Goal: Navigation & Orientation: Find specific page/section

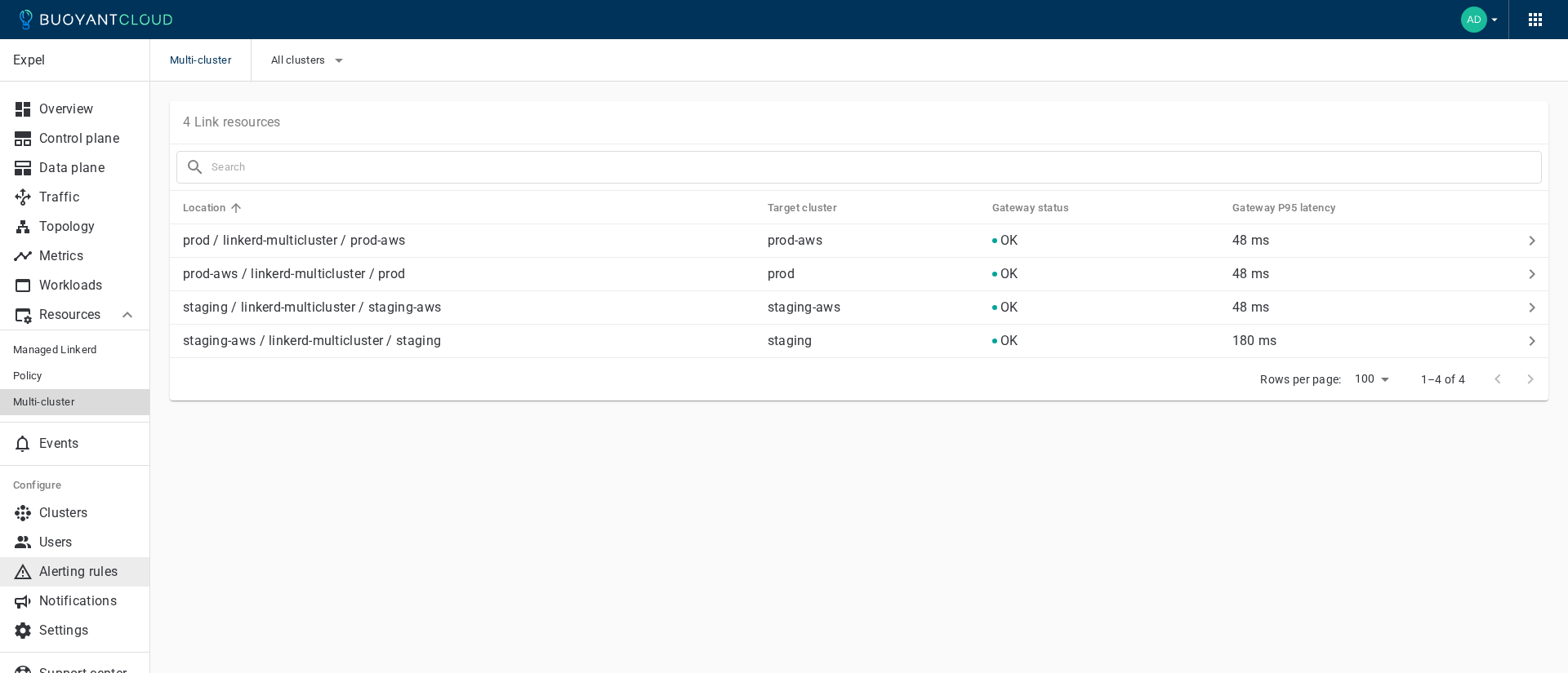
click at [111, 579] on p "Alerting rules" at bounding box center [88, 571] width 98 height 17
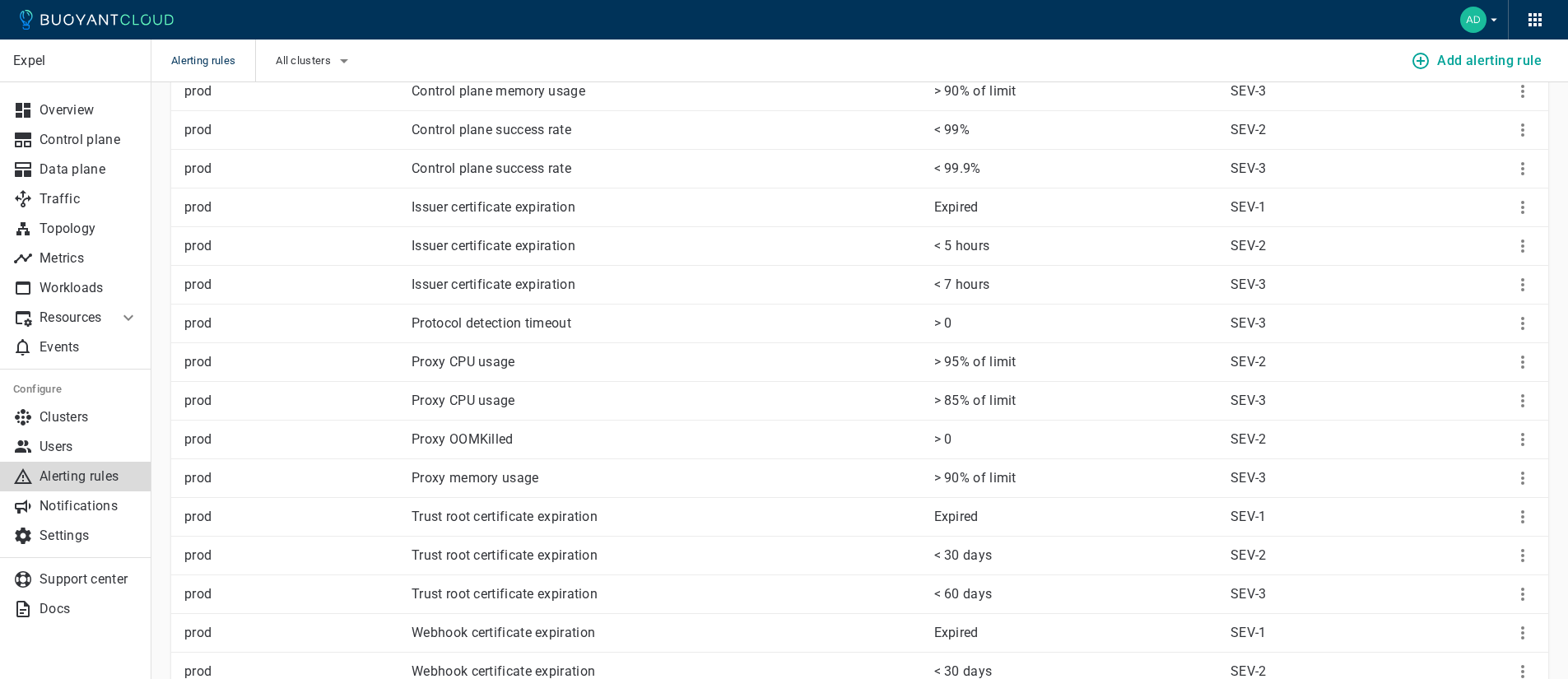
scroll to position [345, 0]
click at [126, 504] on p "Notifications" at bounding box center [89, 506] width 99 height 17
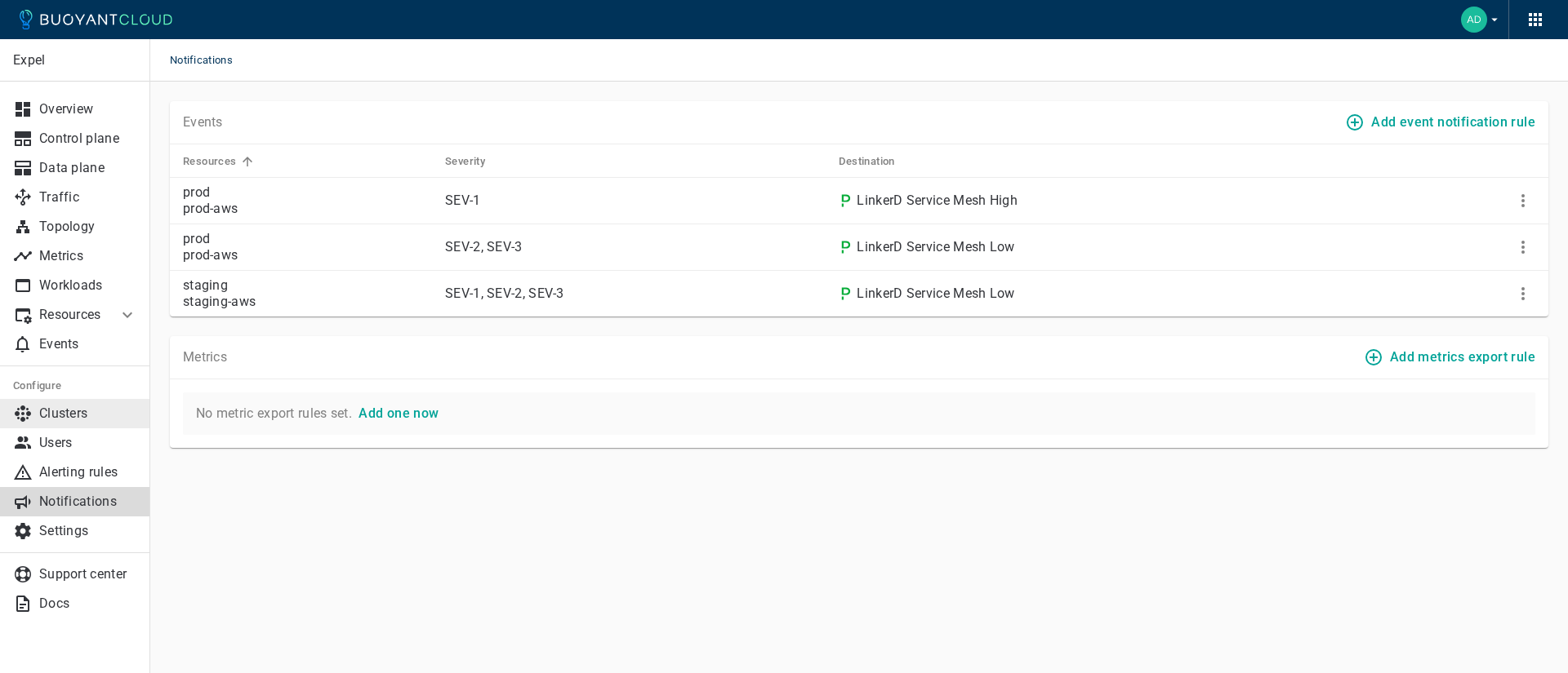
click at [79, 417] on p "Clusters" at bounding box center [88, 413] width 98 height 17
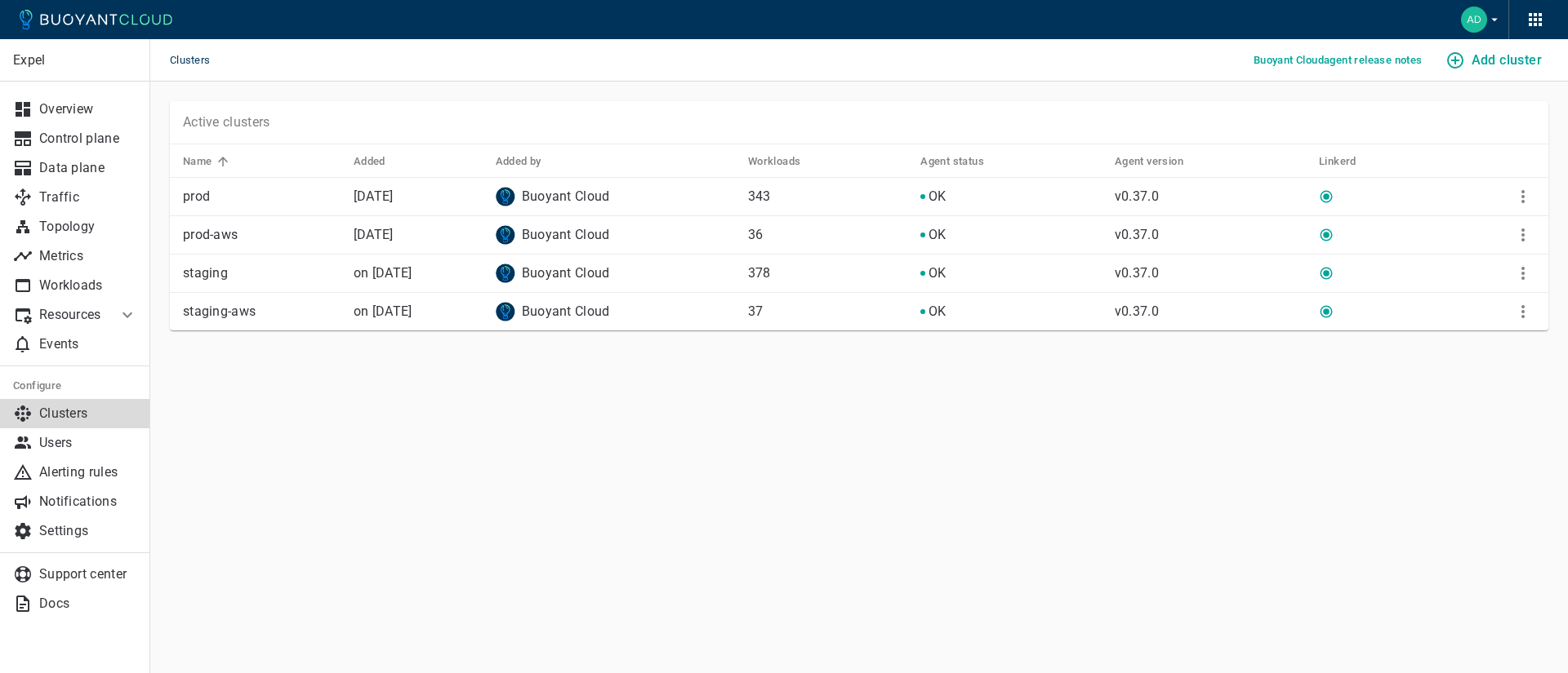
click at [109, 321] on li "Resources" at bounding box center [58, 315] width 118 height 30
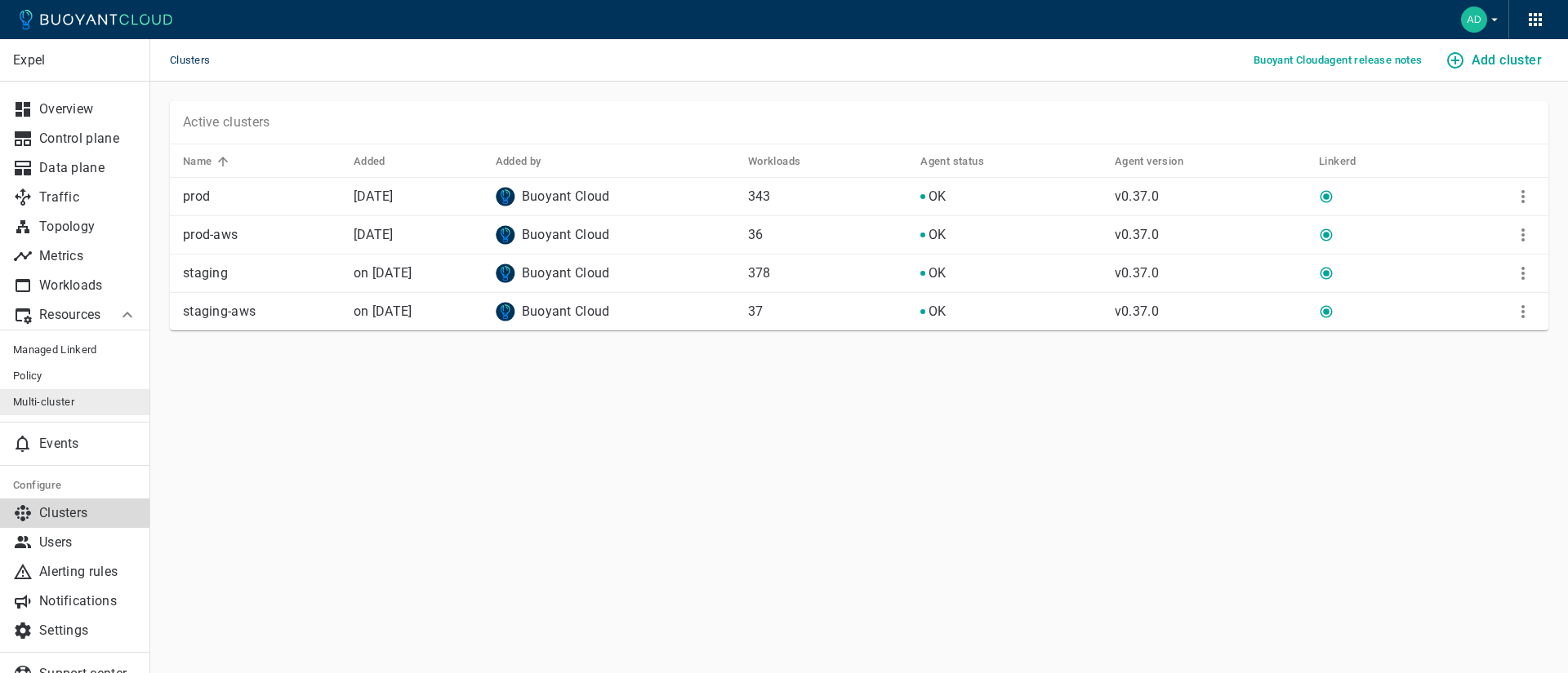
click at [78, 392] on link "Multi-cluster" at bounding box center [75, 402] width 150 height 26
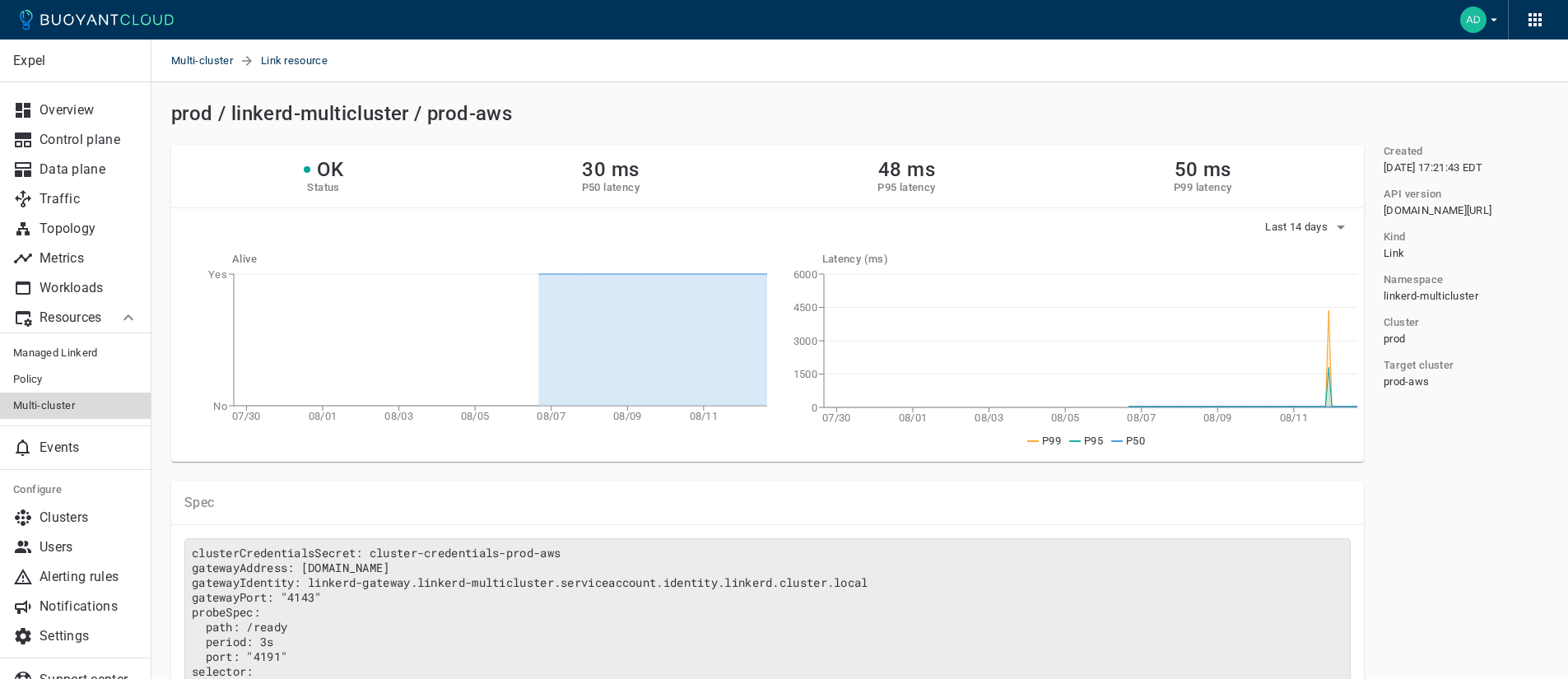
click at [85, 321] on p "Resources" at bounding box center [73, 318] width 66 height 17
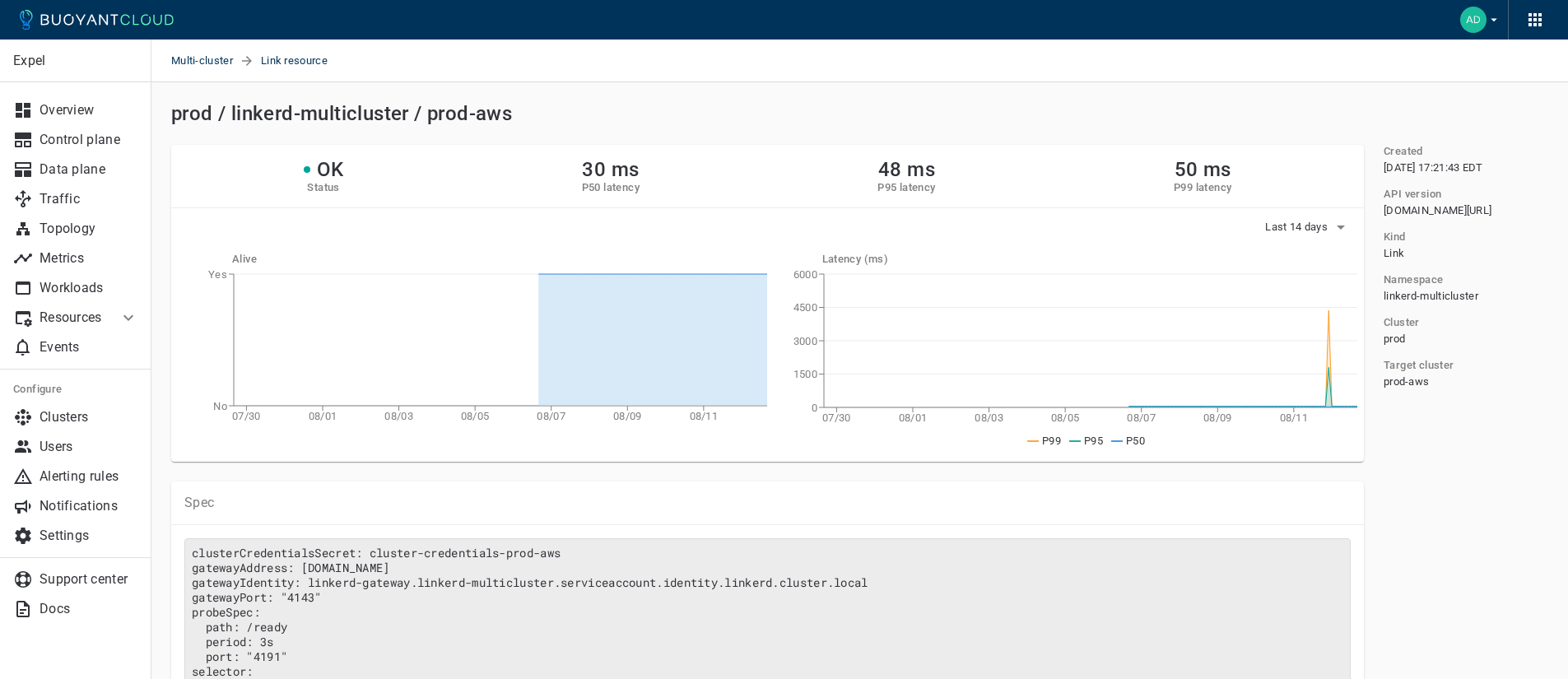
click at [85, 321] on p "Resources" at bounding box center [73, 318] width 66 height 17
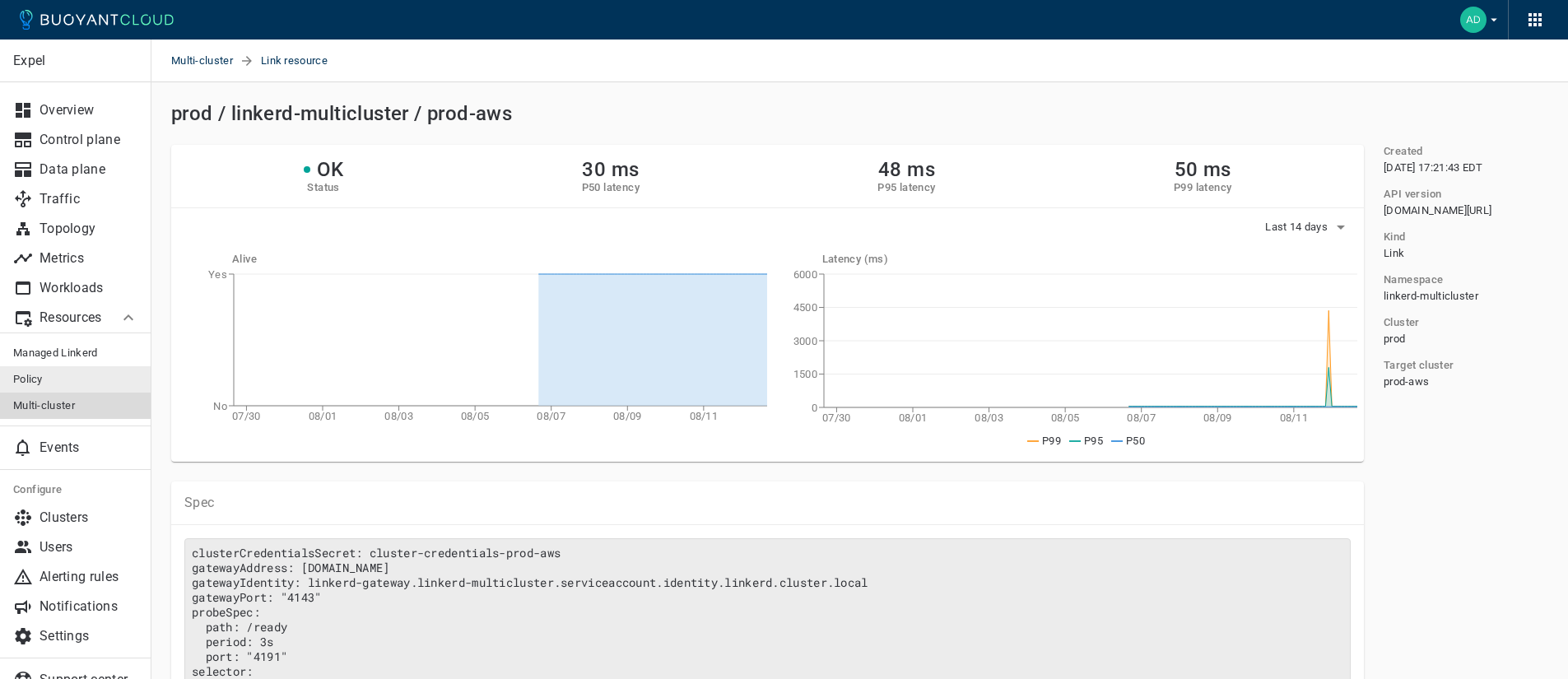
click at [52, 374] on span "Policy" at bounding box center [76, 379] width 125 height 13
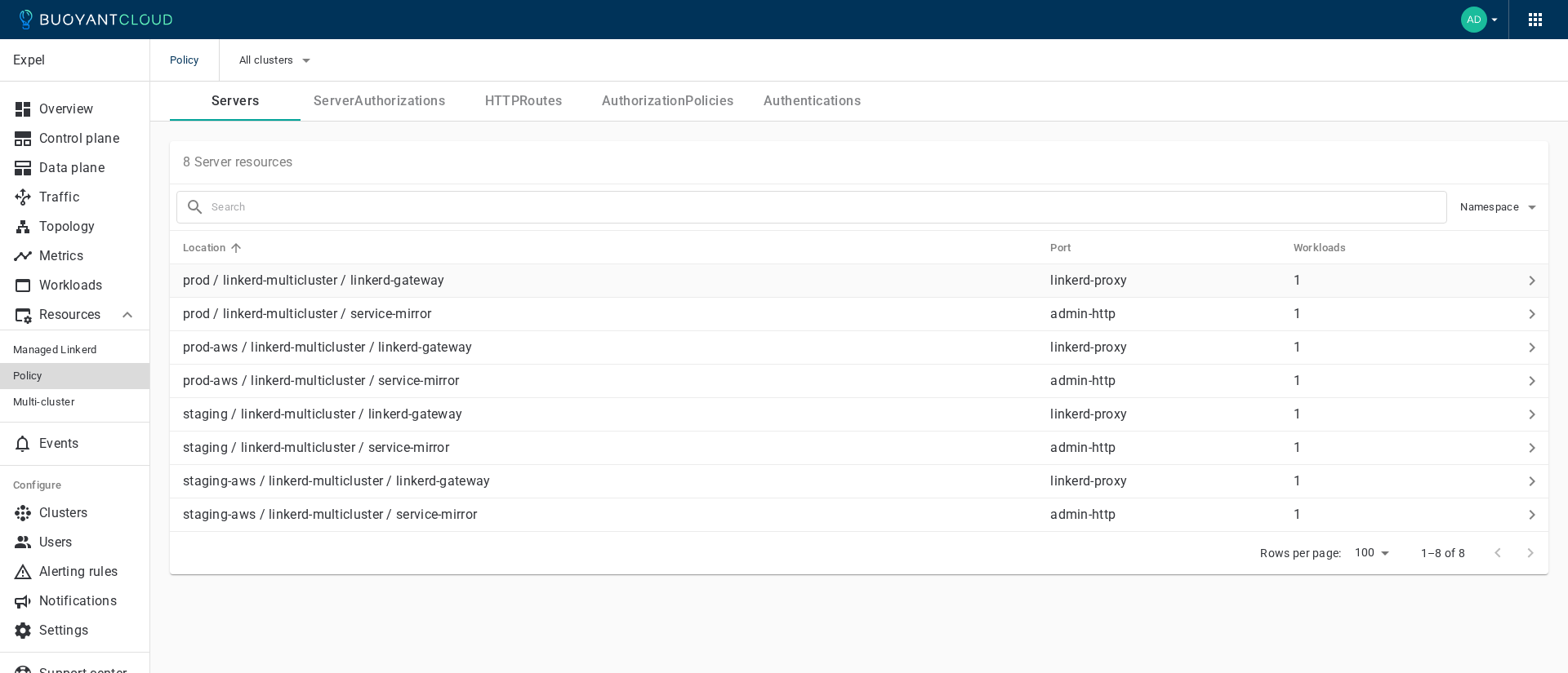
click at [606, 291] on td "prod / linkerd-multicluster / linkerd-gateway" at bounding box center [603, 281] width 867 height 34
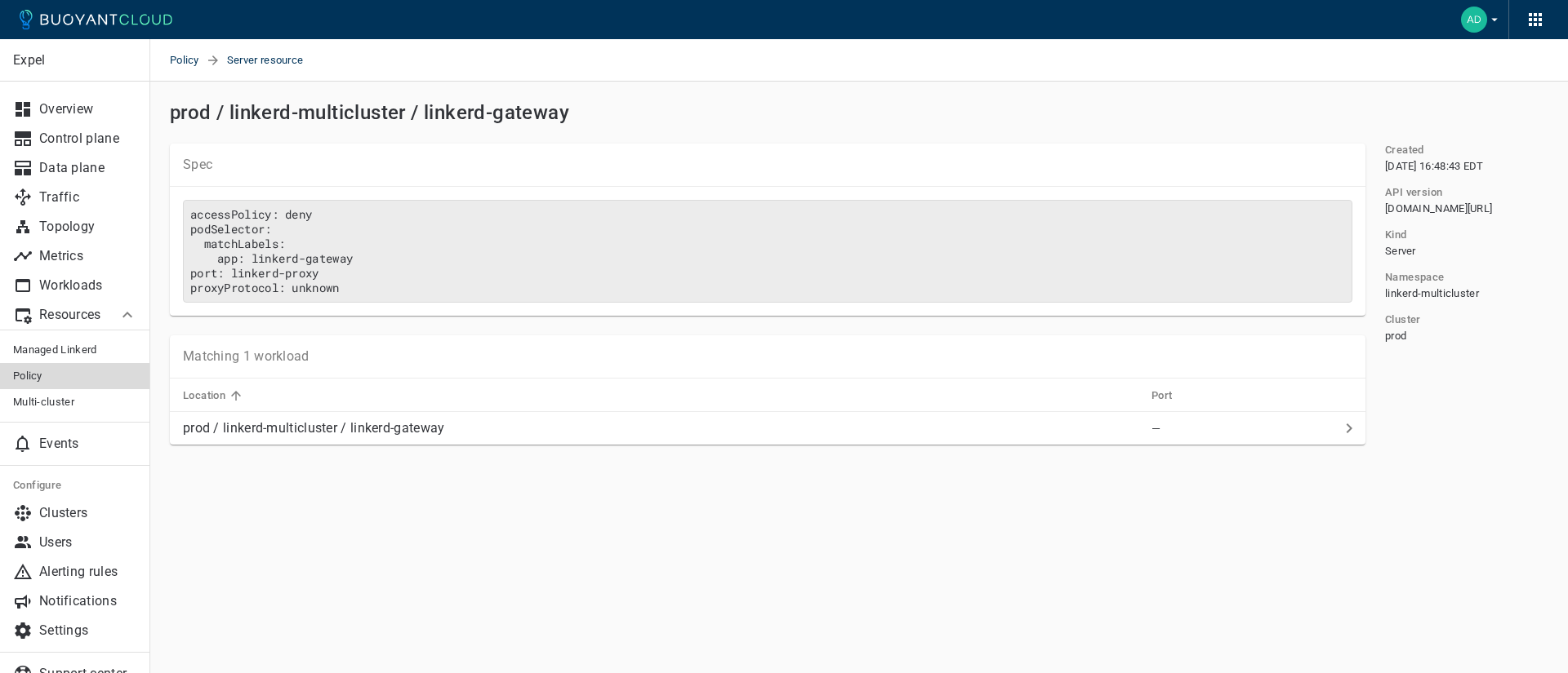
click at [846, 482] on div "Expel Overview Control plane Data plane Traffic Topology Metrics Workloads Reso…" at bounding box center [858, 296] width 1417 height 428
click at [860, 445] on td "prod / linkerd-multicluster / linkerd-gateway" at bounding box center [654, 428] width 969 height 34
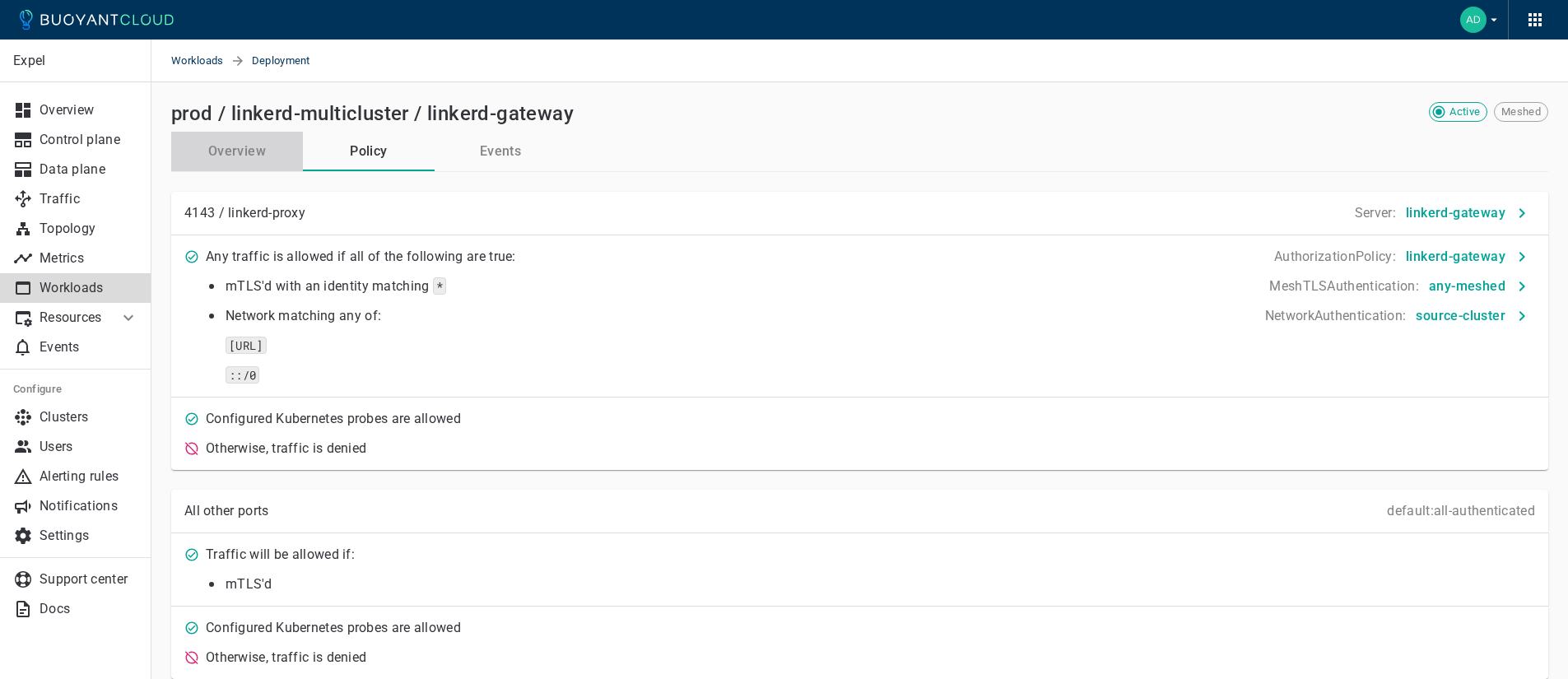
click at [241, 159] on button "Overview" at bounding box center [237, 151] width 131 height 40
